Goal: Information Seeking & Learning: Learn about a topic

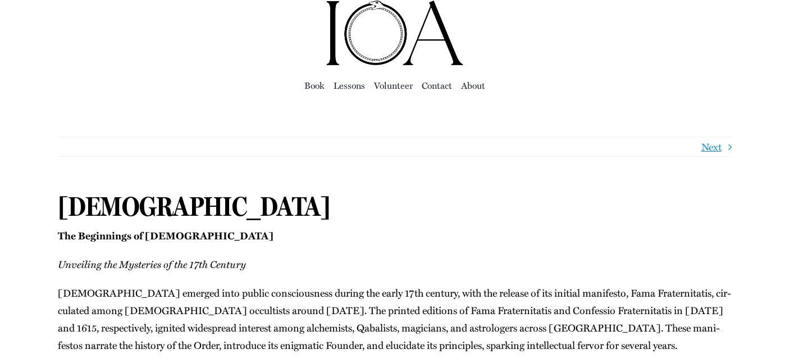
scroll to position [19, 0]
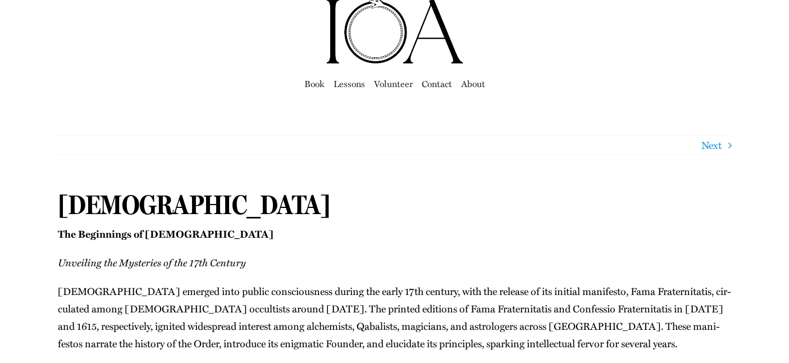
click at [715, 143] on link "Next" at bounding box center [712, 144] width 20 height 19
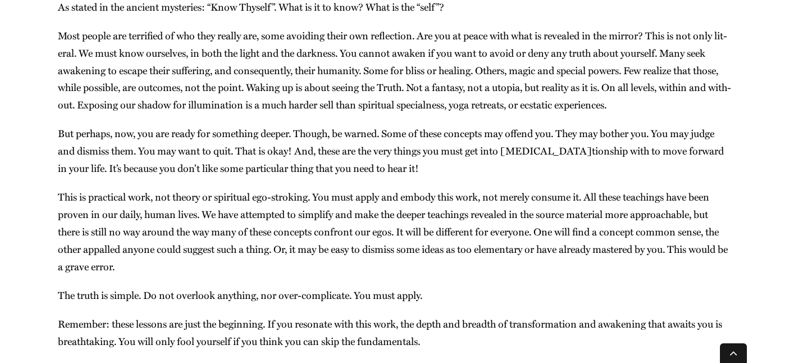
scroll to position [486, 0]
